Goal: Information Seeking & Learning: Find specific fact

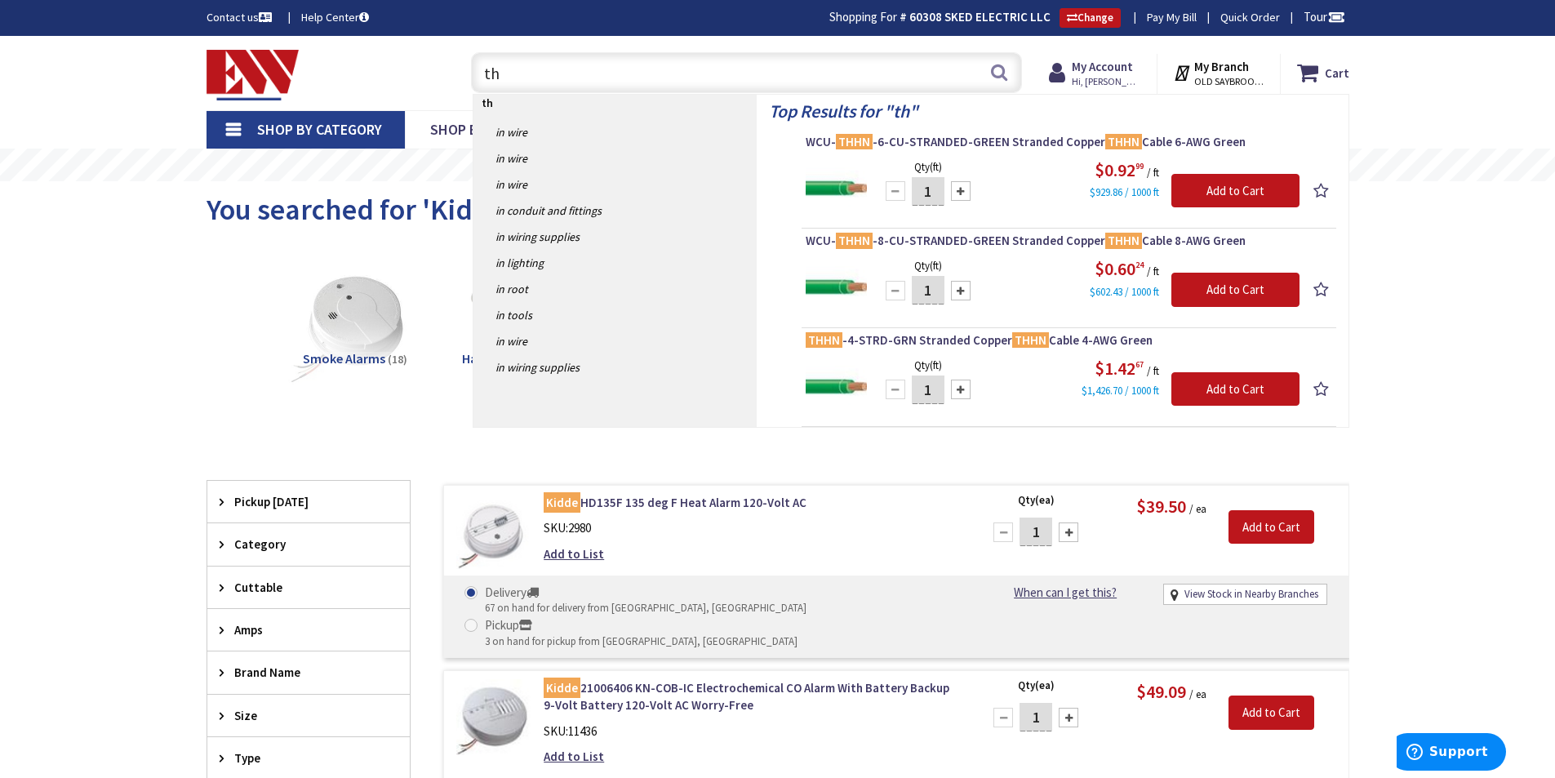
type input "t"
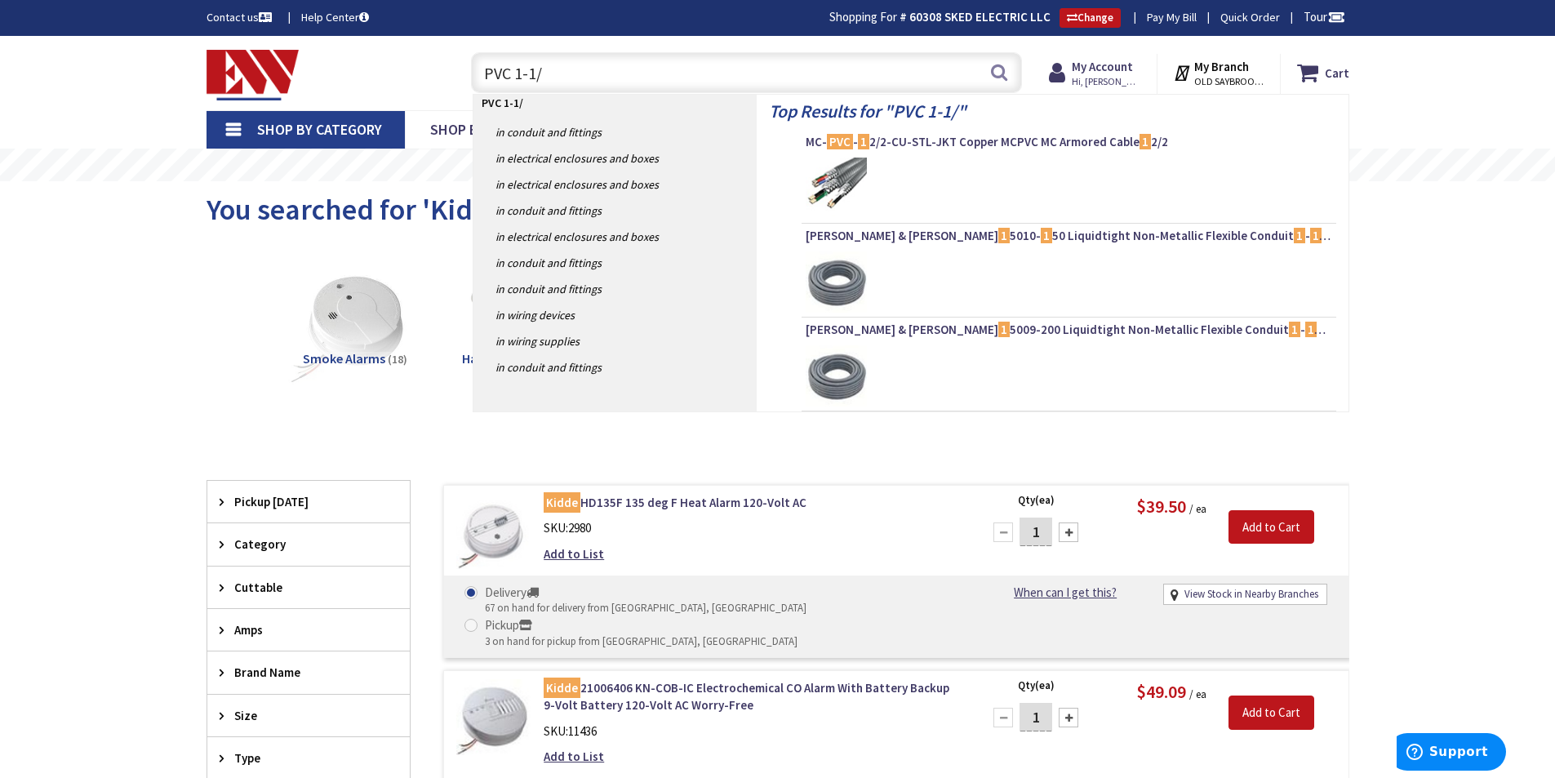
type input "PVC 1-1/4"
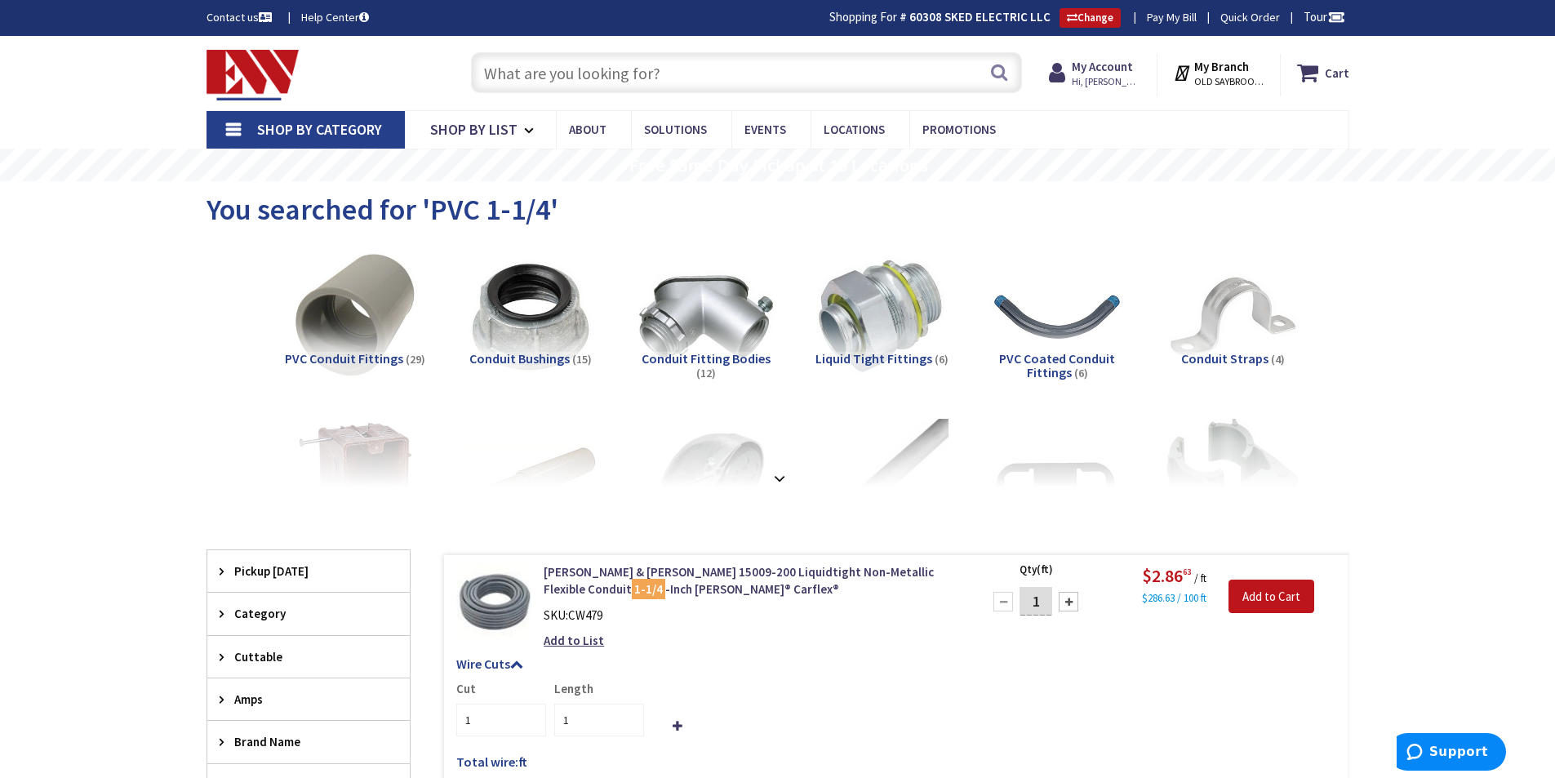
click at [608, 82] on input "text" at bounding box center [746, 72] width 551 height 41
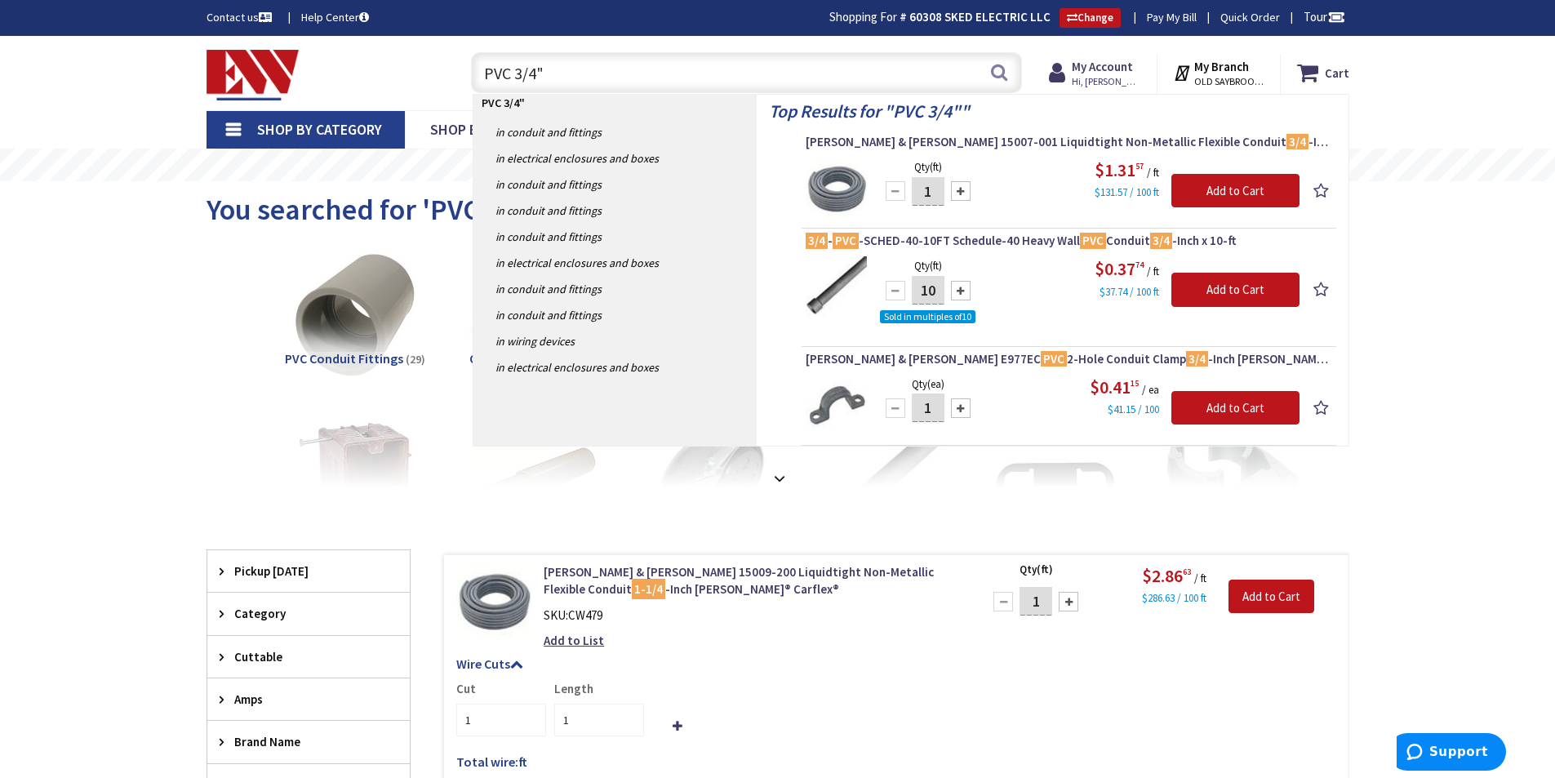
click at [568, 74] on input "PVC 3/4"" at bounding box center [746, 72] width 551 height 41
click at [682, 65] on input "PVC 3/4"" at bounding box center [746, 72] width 551 height 41
type input "P"
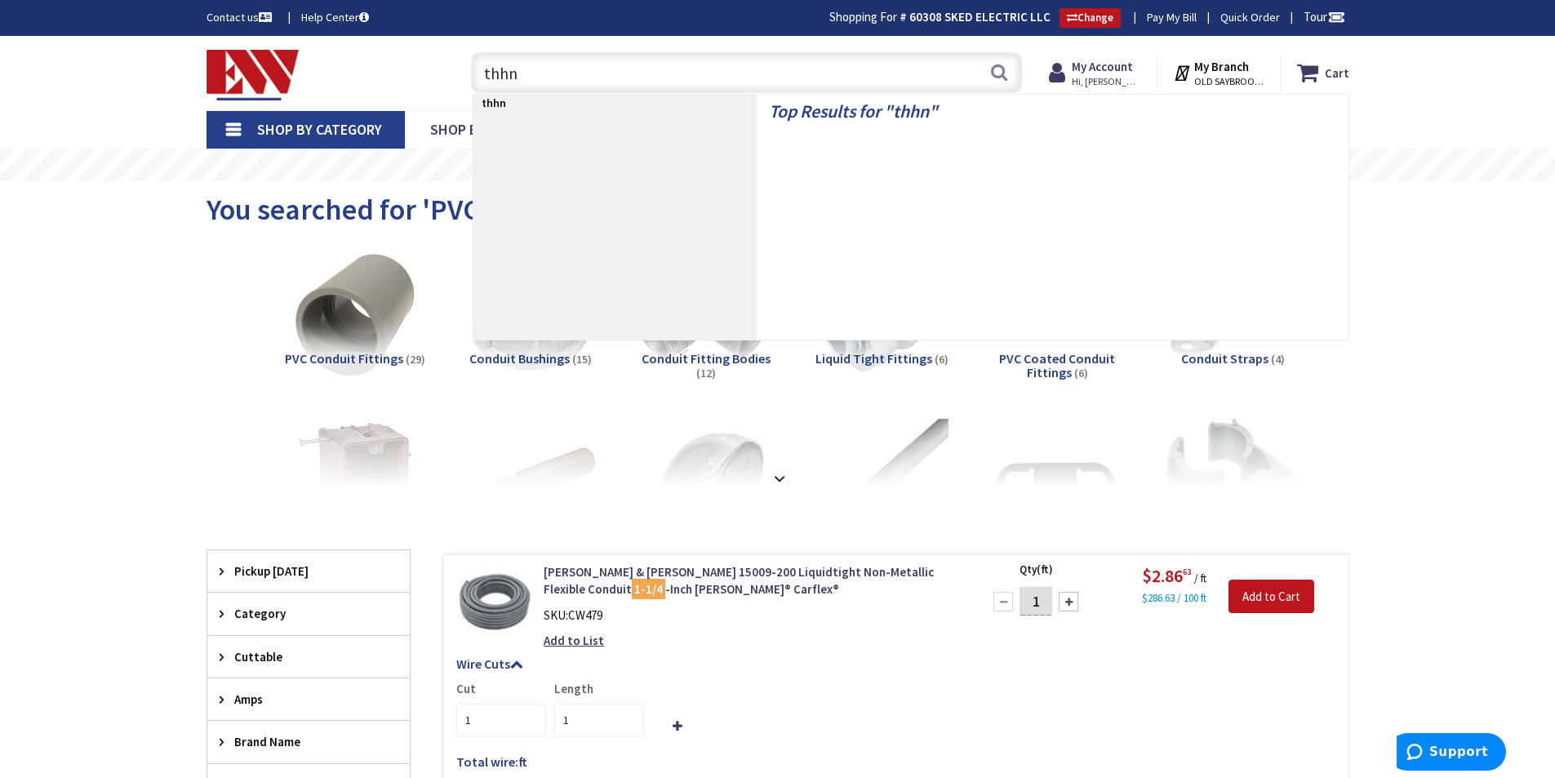
type input "thhn 2"
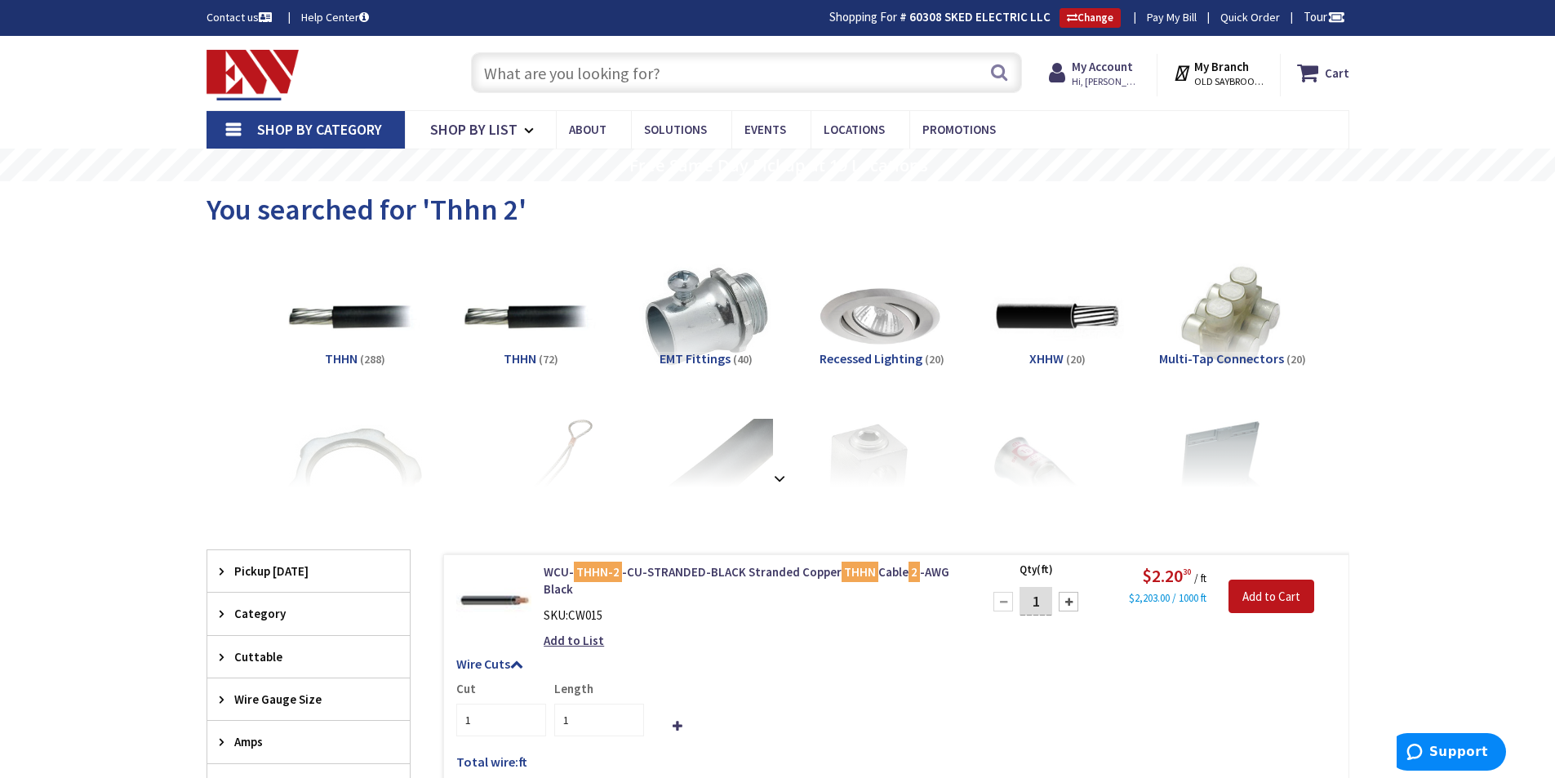
click at [726, 77] on input "text" at bounding box center [746, 72] width 551 height 41
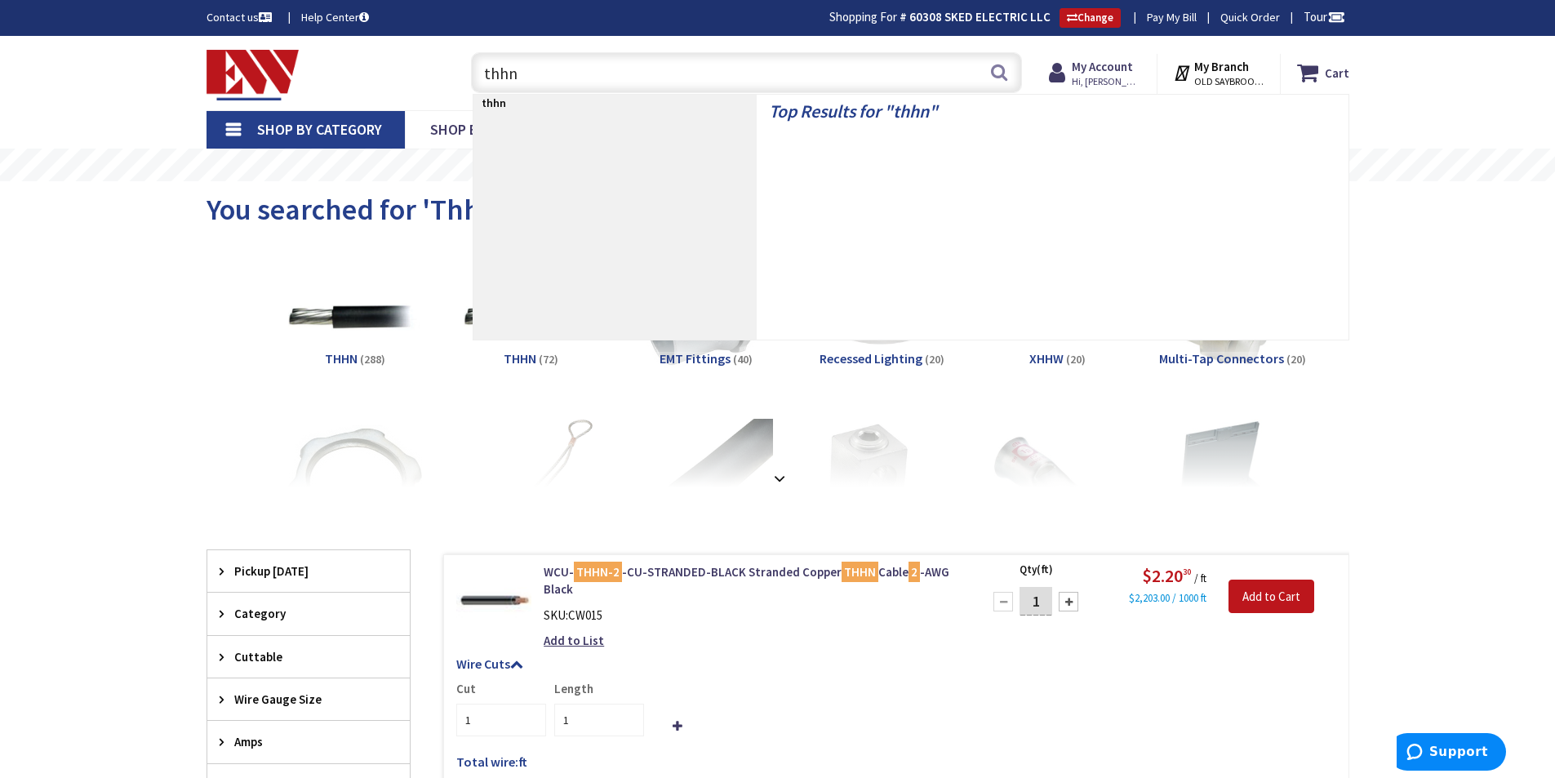
type input "thhn 8"
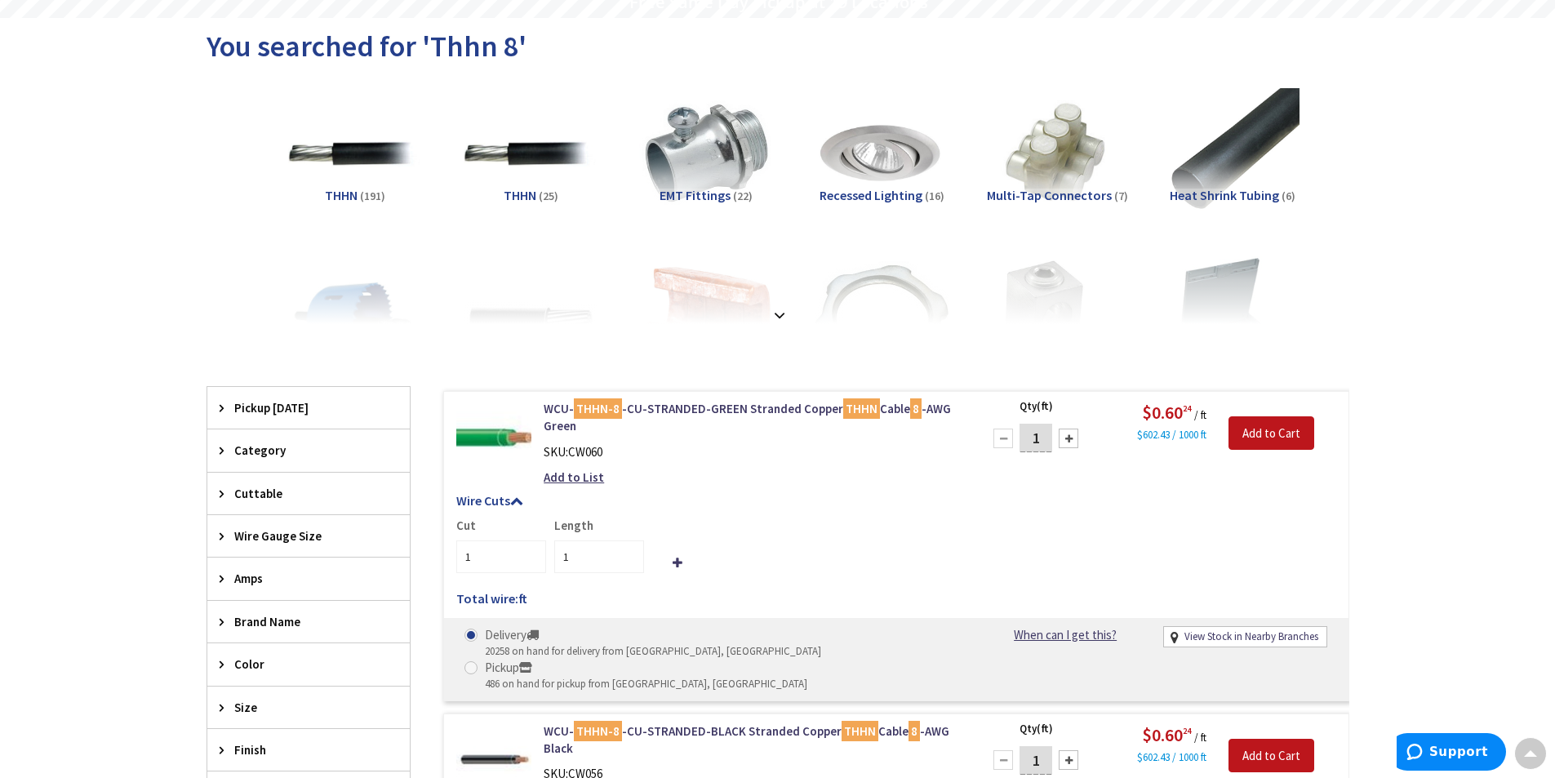
scroll to position [166, 0]
